Goal: Navigation & Orientation: Go to known website

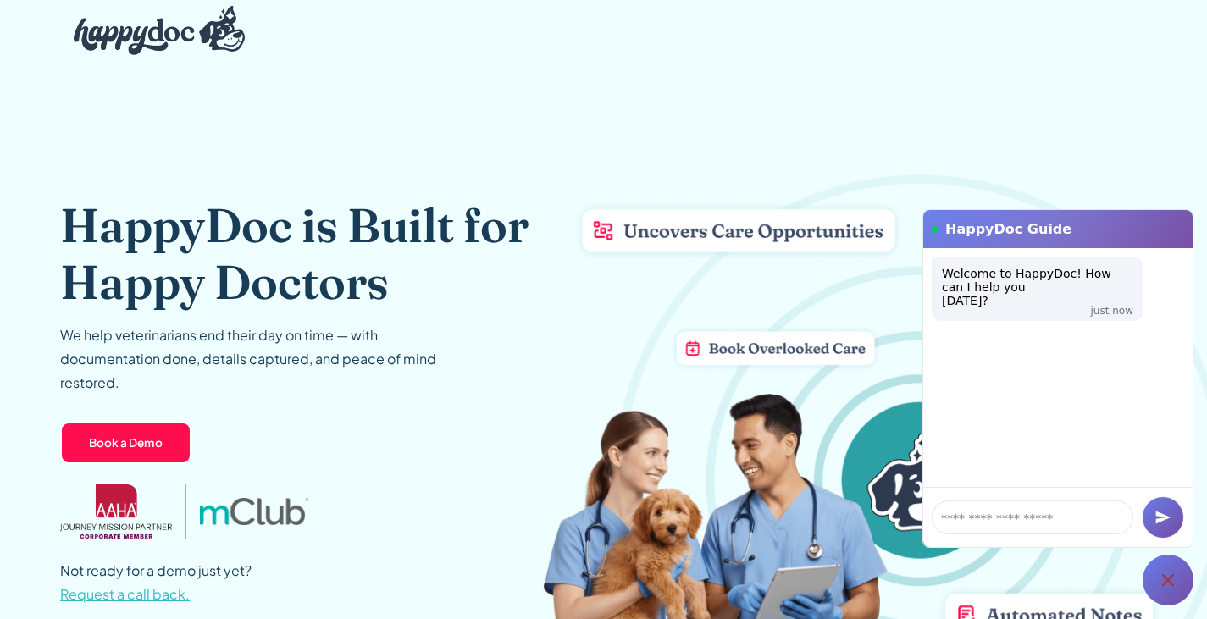
click at [1180, 569] on div at bounding box center [1168, 580] width 51 height 51
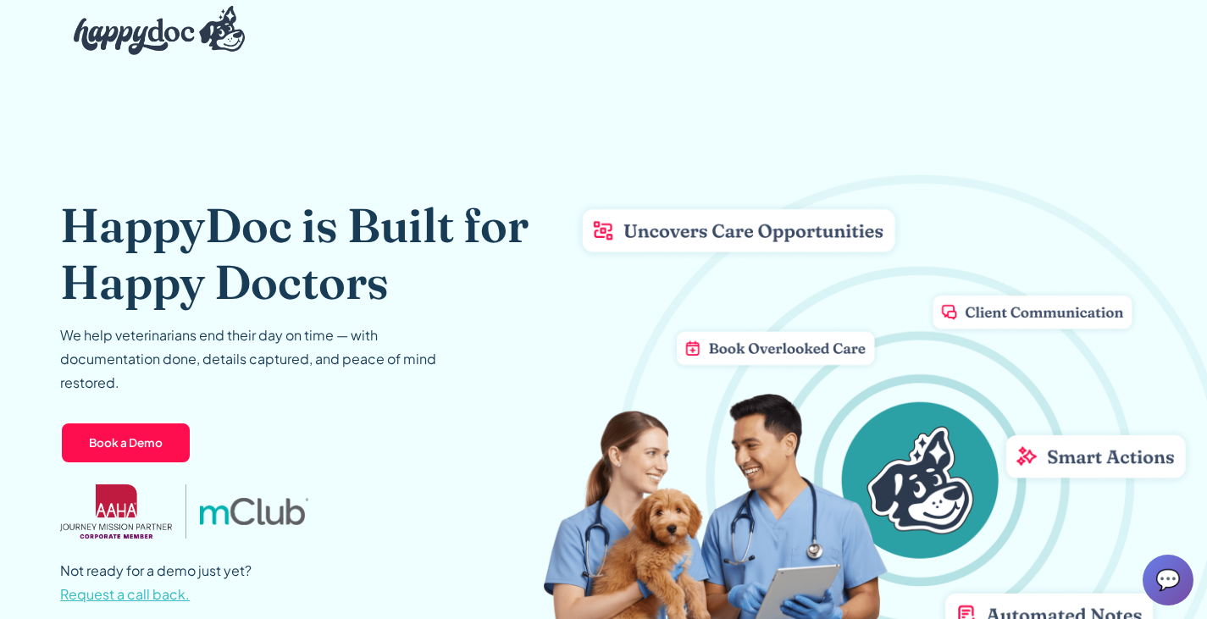
click at [1174, 574] on div "💬" at bounding box center [1168, 580] width 51 height 51
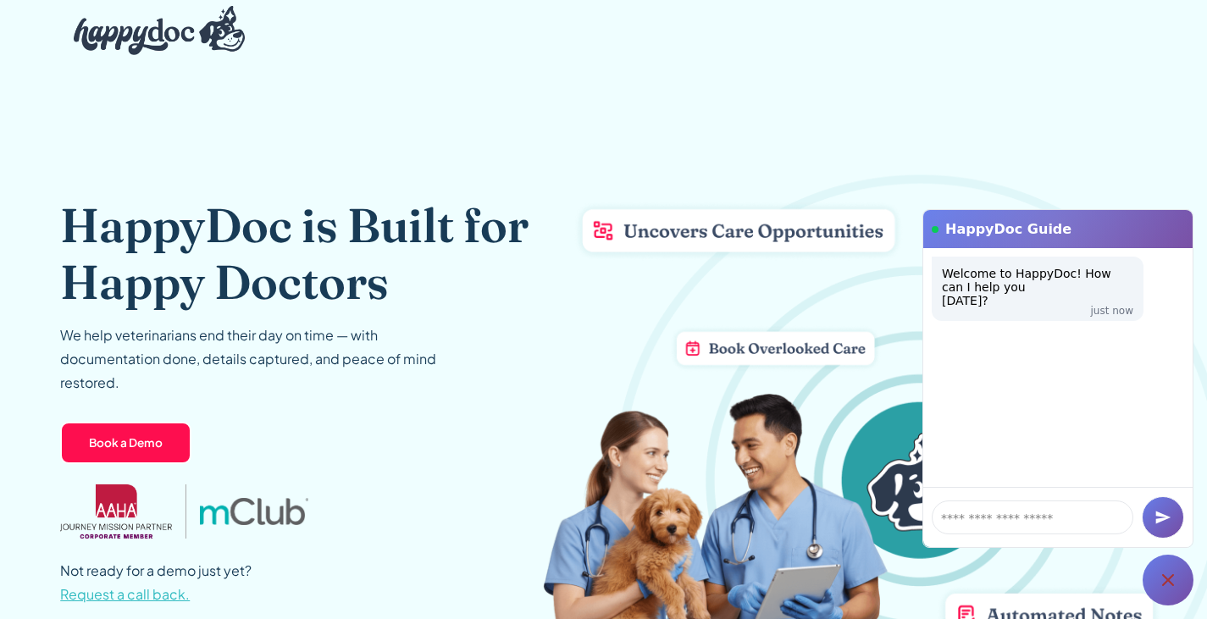
click at [1164, 566] on div at bounding box center [1168, 580] width 51 height 51
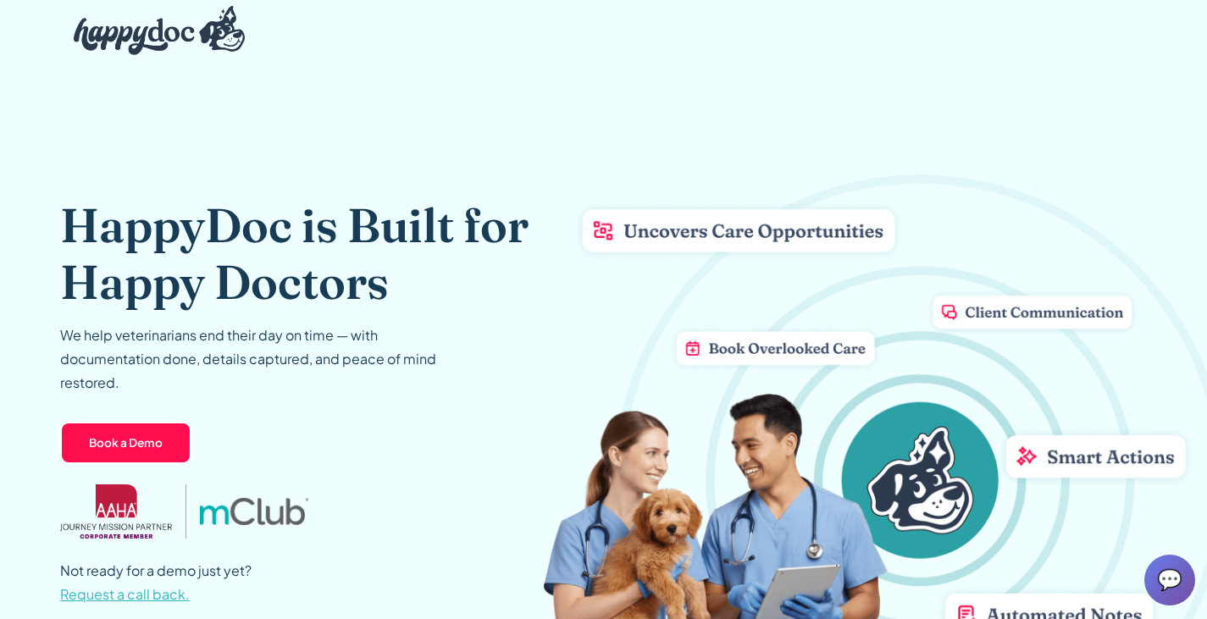
click at [1165, 583] on span "💬" at bounding box center [1169, 580] width 25 height 27
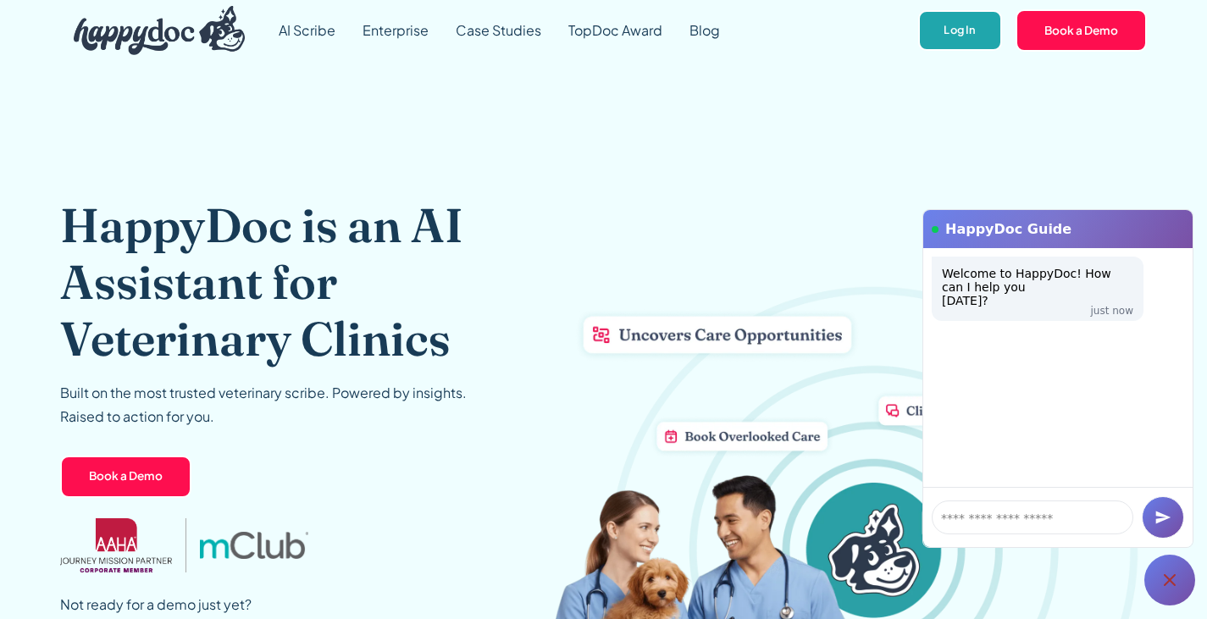
click at [947, 22] on link "Log In" at bounding box center [960, 31] width 84 height 42
